Goal: Information Seeking & Learning: Learn about a topic

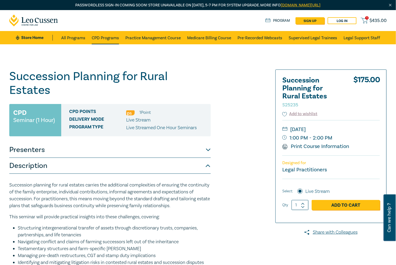
click at [107, 37] on link "CPD Programs" at bounding box center [105, 37] width 27 height 13
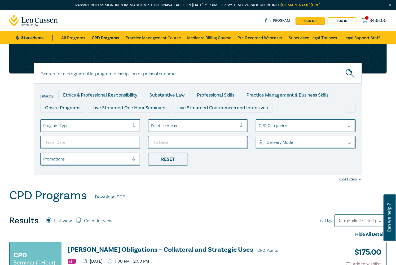
click at [294, 198] on div "CPD Programs Download PDF" at bounding box center [198, 197] width 378 height 16
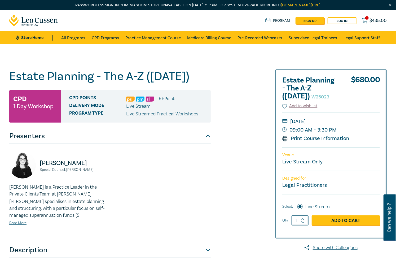
click at [241, 110] on div "Estate Planning - The A-Z (Nov 2025) W25023 CPD 1 Day Workshop CPD Points 5.5 P…" at bounding box center [134, 201] width 256 height 265
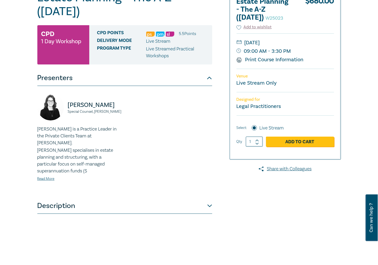
scroll to position [79, 0]
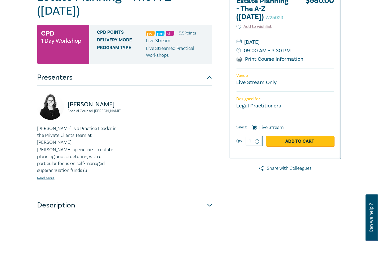
click at [82, 203] on button "Description" at bounding box center [124, 205] width 175 height 16
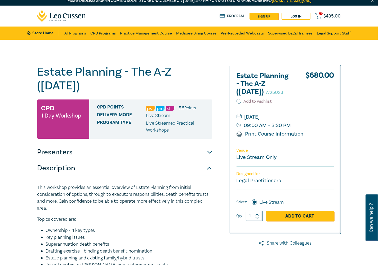
scroll to position [0, 0]
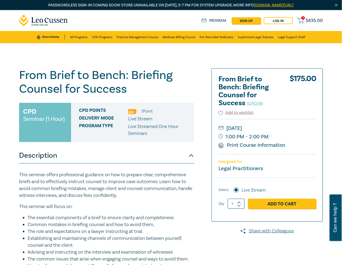
click at [107, 161] on button "Description" at bounding box center [106, 156] width 175 height 16
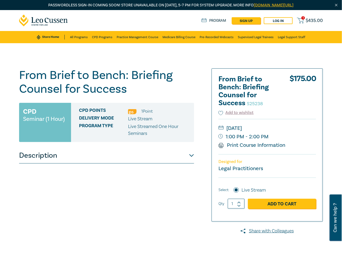
click at [76, 156] on button "Description" at bounding box center [106, 156] width 175 height 16
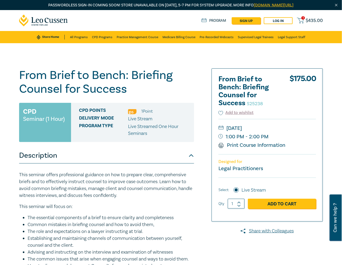
click at [89, 181] on p "This seminar offers professional guidance on how to prepare clear, comprehensiv…" at bounding box center [106, 186] width 175 height 28
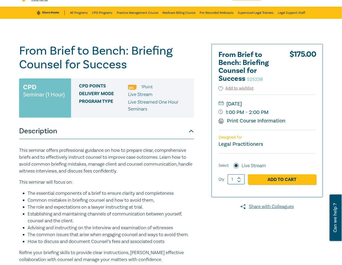
scroll to position [23, 0]
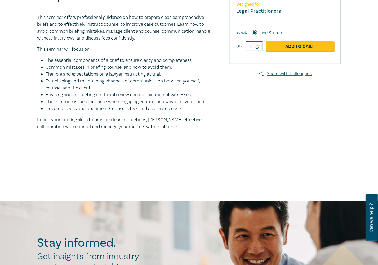
scroll to position [159, 0]
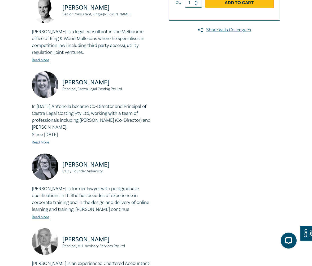
scroll to position [186, 0]
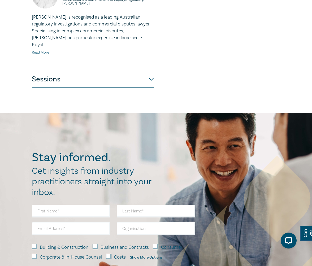
click at [151, 85] on button "Sessions" at bounding box center [93, 80] width 122 height 16
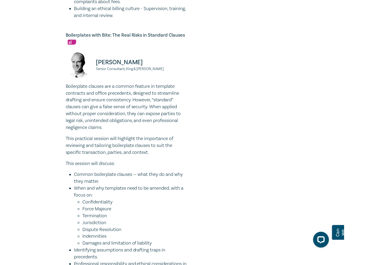
scroll to position [863, 0]
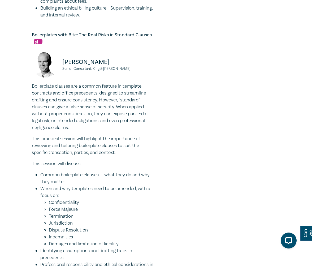
drag, startPoint x: 93, startPoint y: 77, endPoint x: 58, endPoint y: 73, distance: 35.3
click at [58, 73] on div "Andrew Monotti Senior Consultant, King & Wood Mallesons" at bounding box center [93, 67] width 122 height 32
copy div "Andrew Monotti Senior Consultant, King & Wood Mallesons"
drag, startPoint x: 155, startPoint y: 49, endPoint x: 30, endPoint y: 41, distance: 125.1
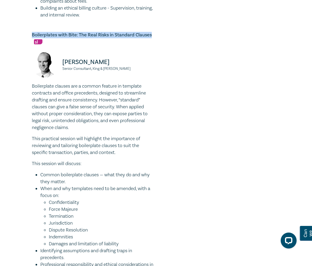
copy h5 "Boilerplates with Bite: The Real Risks in Standard Clauses"
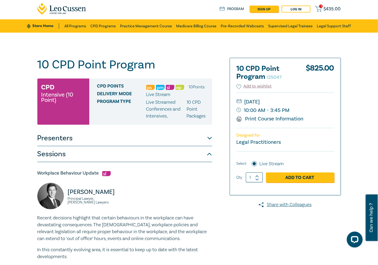
scroll to position [0, 0]
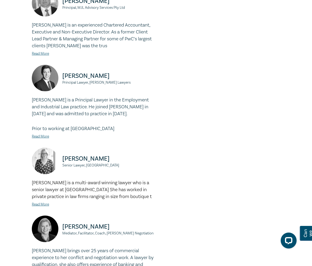
scroll to position [424, 0]
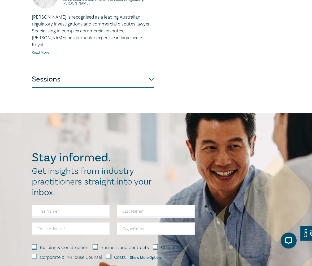
click at [140, 88] on button "Sessions" at bounding box center [93, 80] width 122 height 16
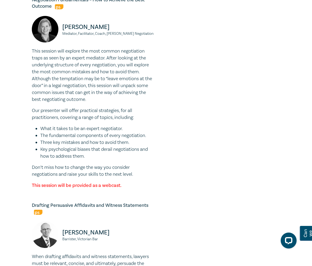
scroll to position [1445, 0]
